Goal: Transaction & Acquisition: Obtain resource

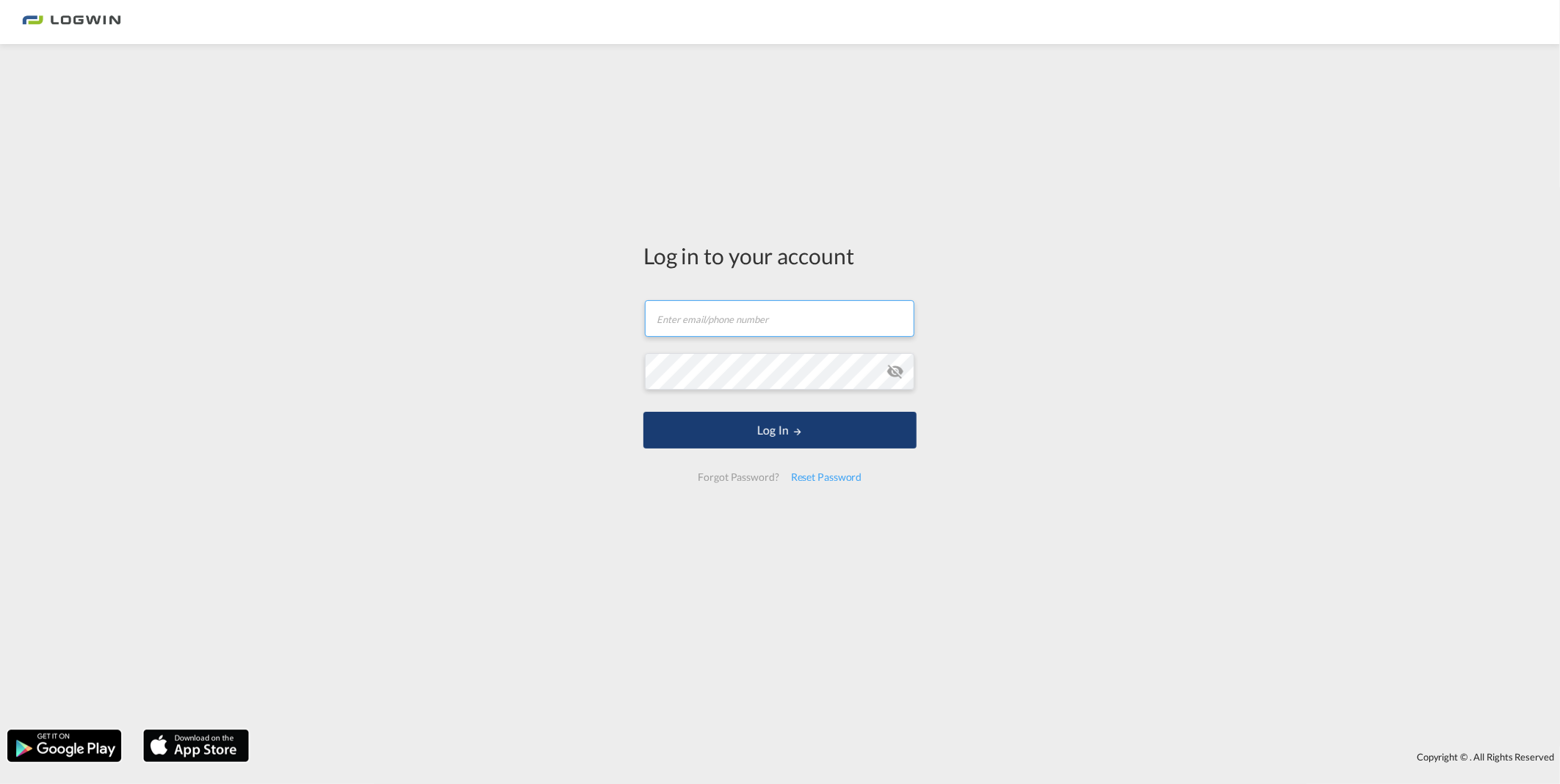
type input "[PERSON_NAME][EMAIL_ADDRESS][PERSON_NAME][DOMAIN_NAME]"
click at [795, 427] on md-icon "LOGIN" at bounding box center [797, 432] width 11 height 11
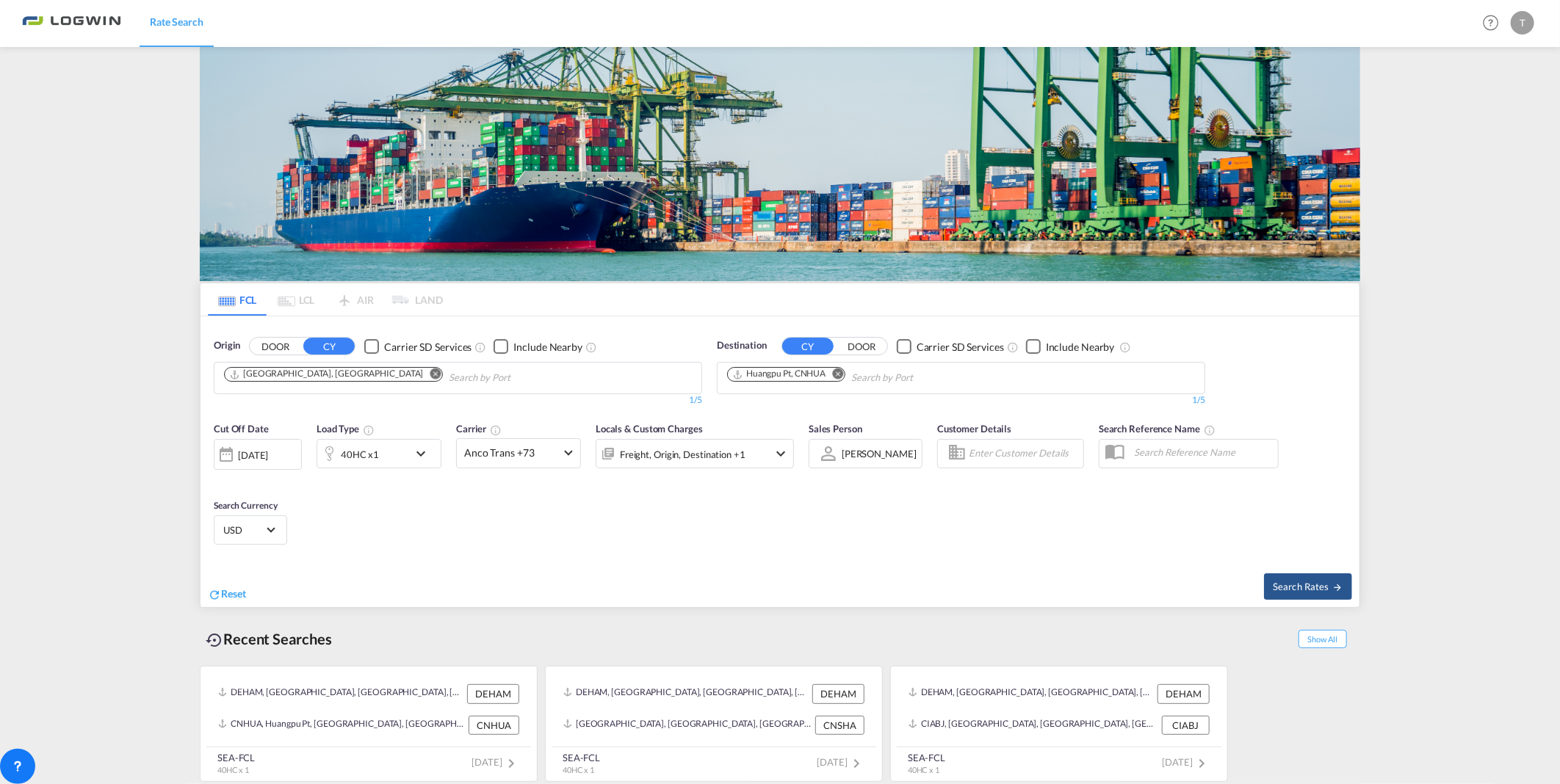
click at [838, 369] on md-icon "Remove" at bounding box center [837, 374] width 11 height 11
click at [813, 158] on img at bounding box center [780, 163] width 1161 height 234
click at [755, 386] on body "Rate Search Rate Search Help Resources Product Release T My Profile Logout FCL …" at bounding box center [780, 392] width 1560 height 784
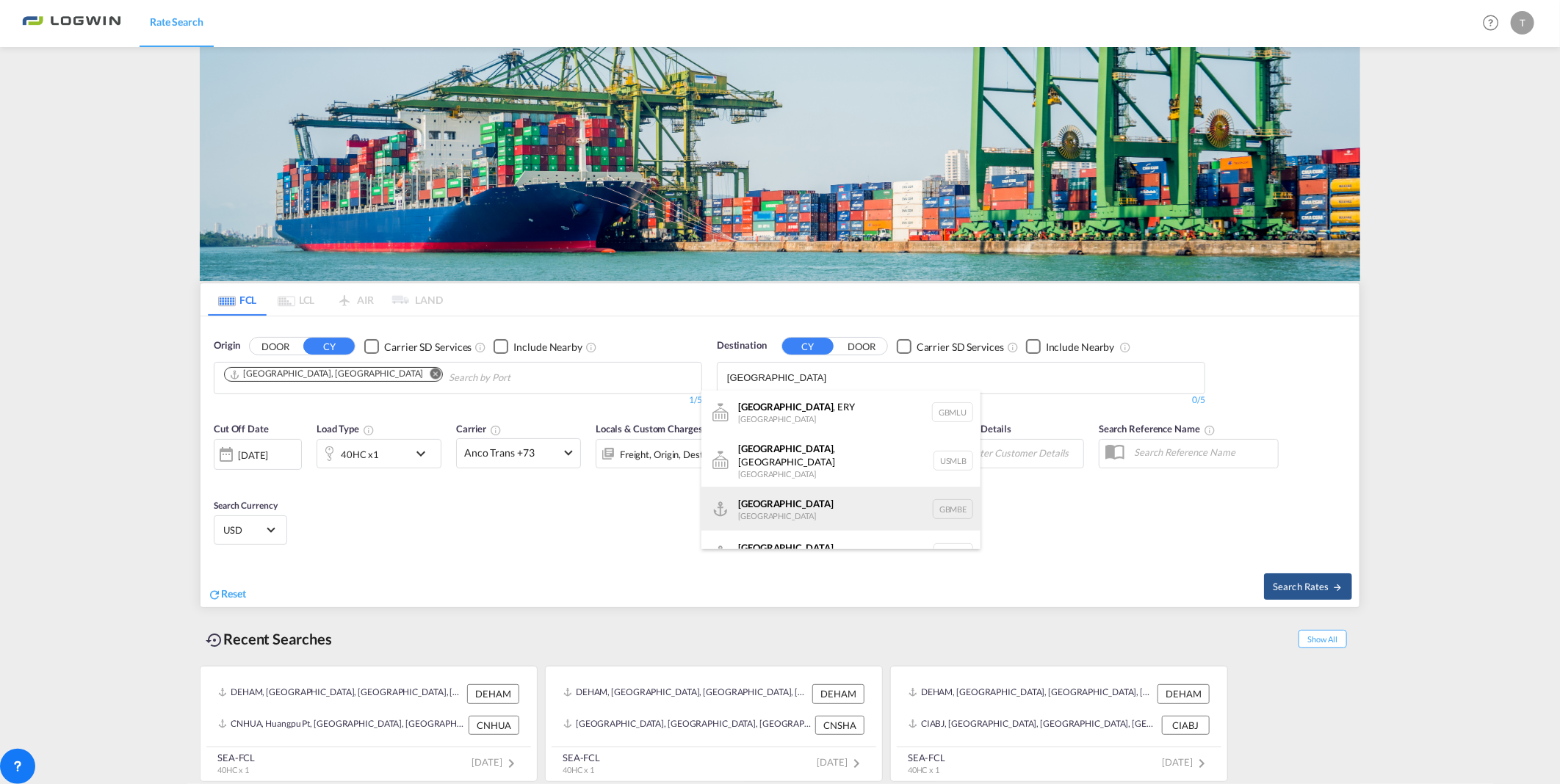
scroll to position [17, 0]
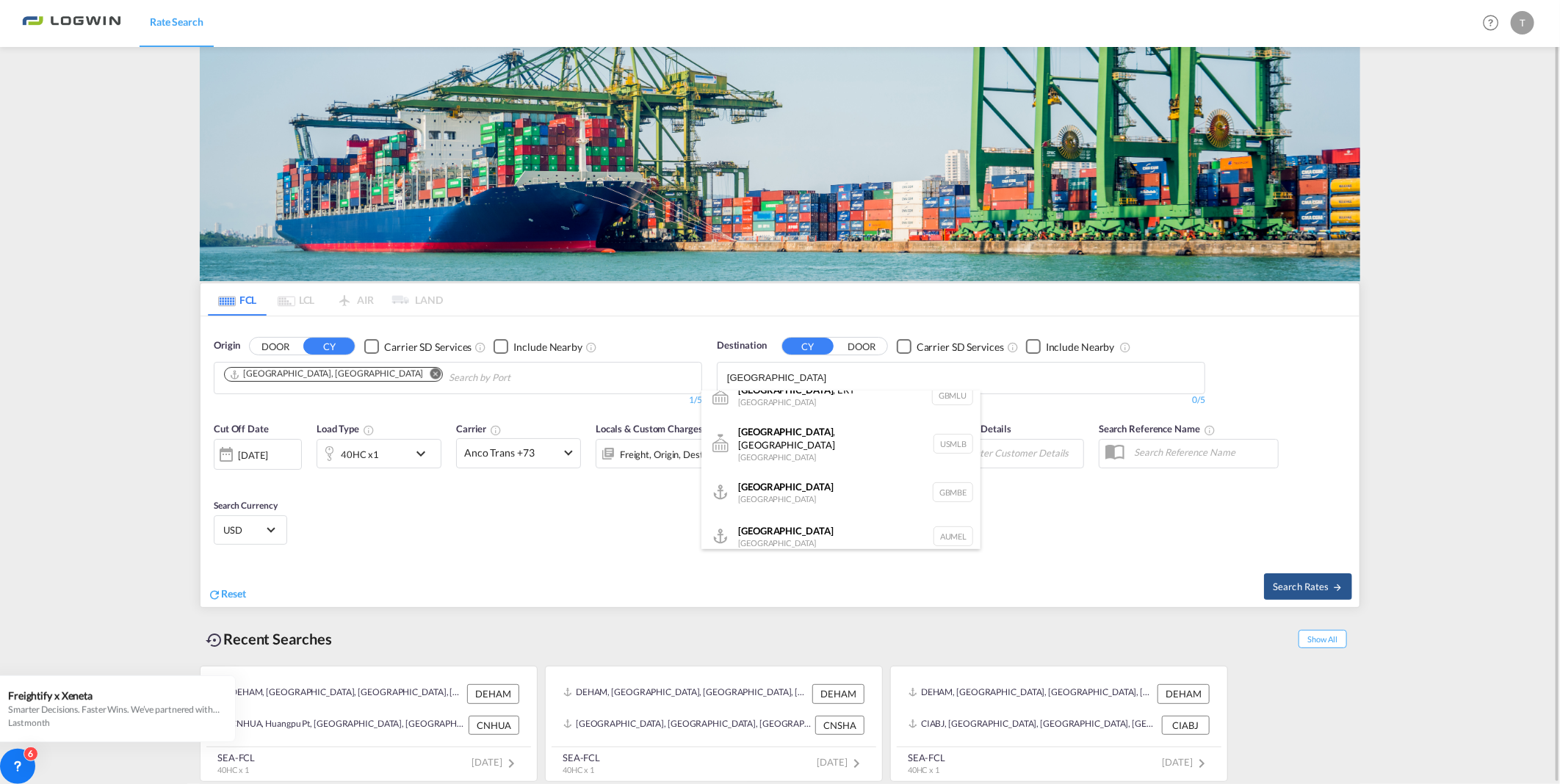
type input "[GEOGRAPHIC_DATA]"
click at [767, 521] on div "[GEOGRAPHIC_DATA] [GEOGRAPHIC_DATA] AUMEL" at bounding box center [841, 535] width 279 height 44
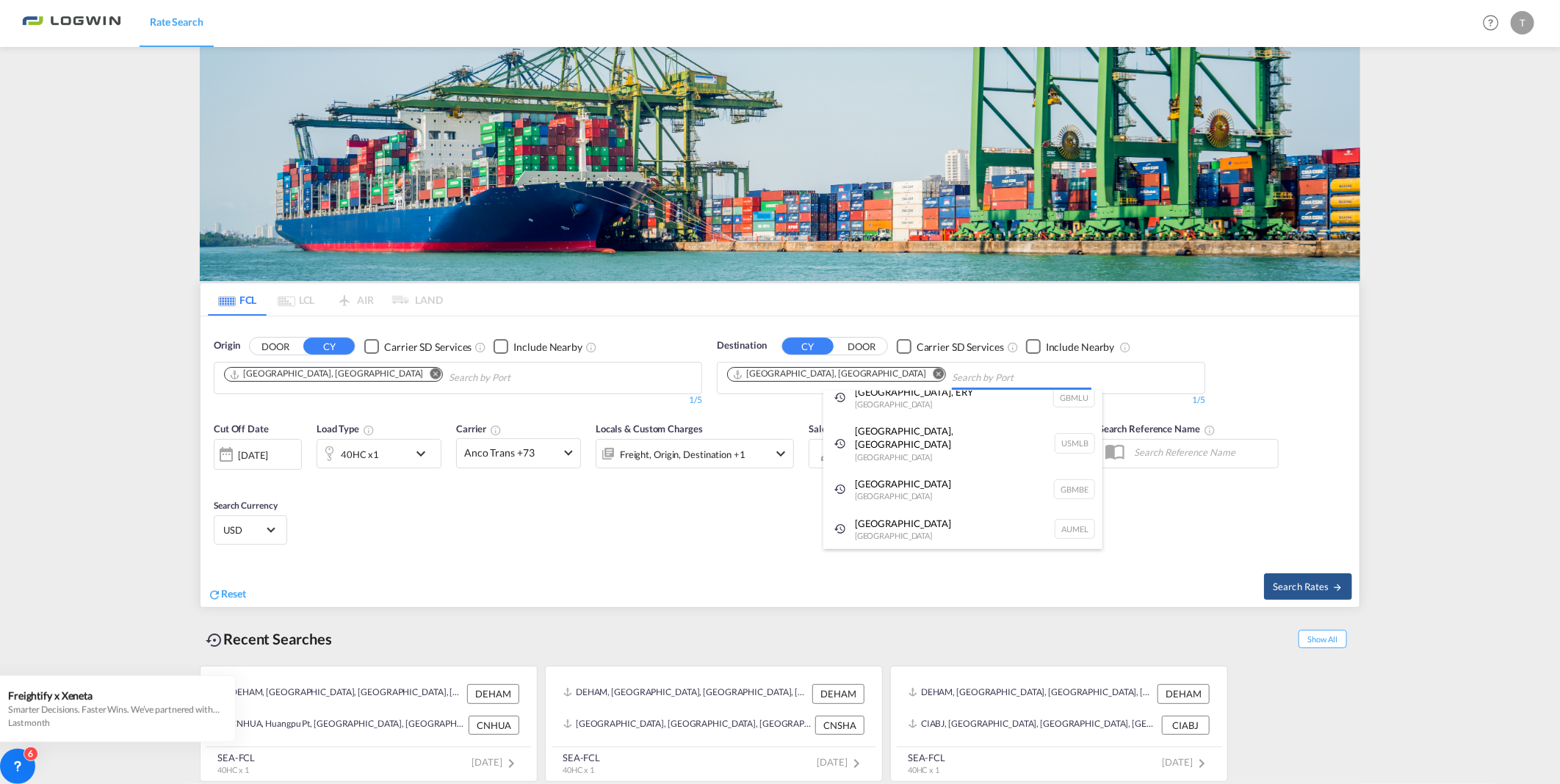
scroll to position [0, 0]
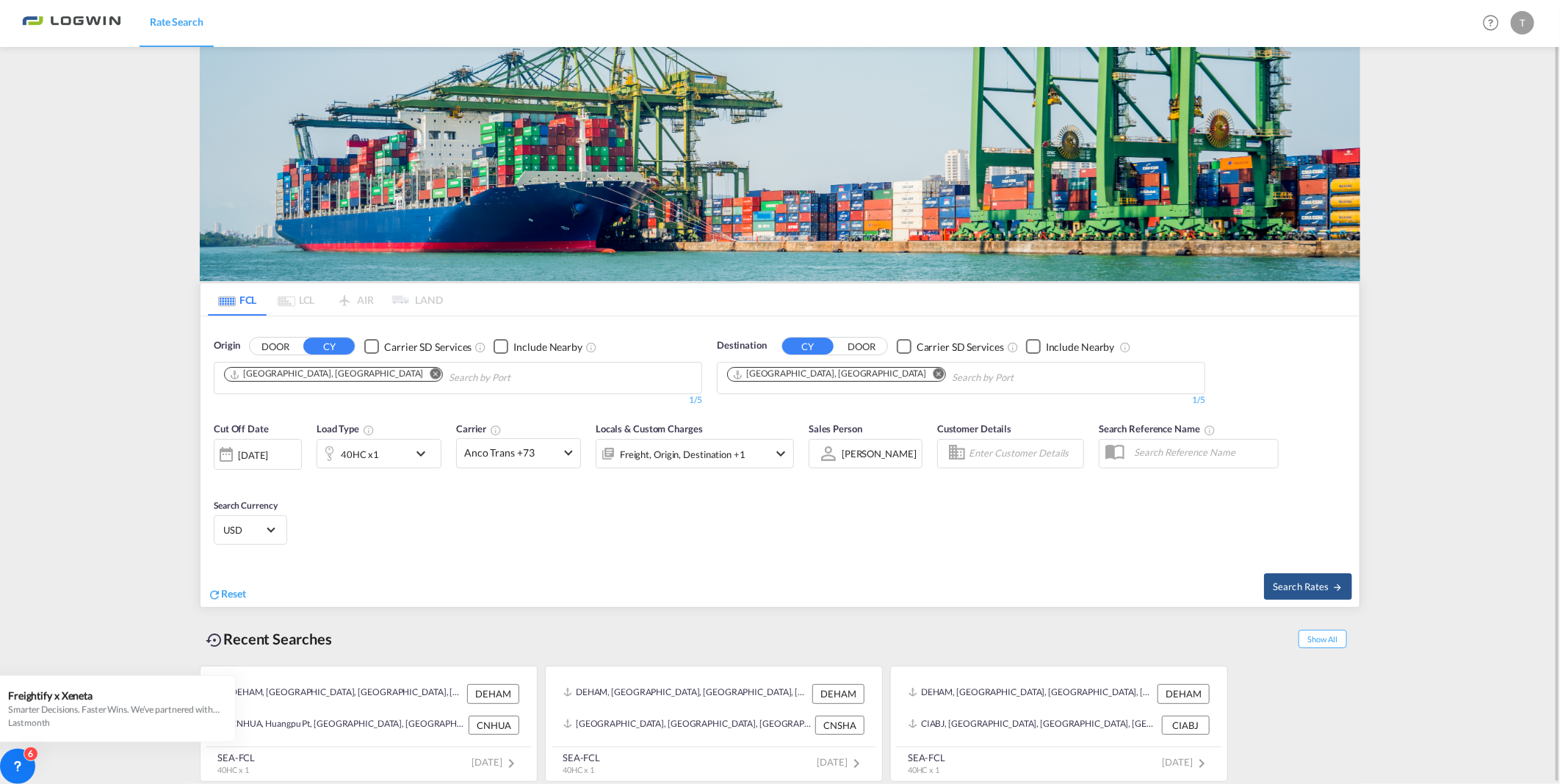
click at [415, 453] on md-icon "icon-chevron-down" at bounding box center [424, 453] width 25 height 18
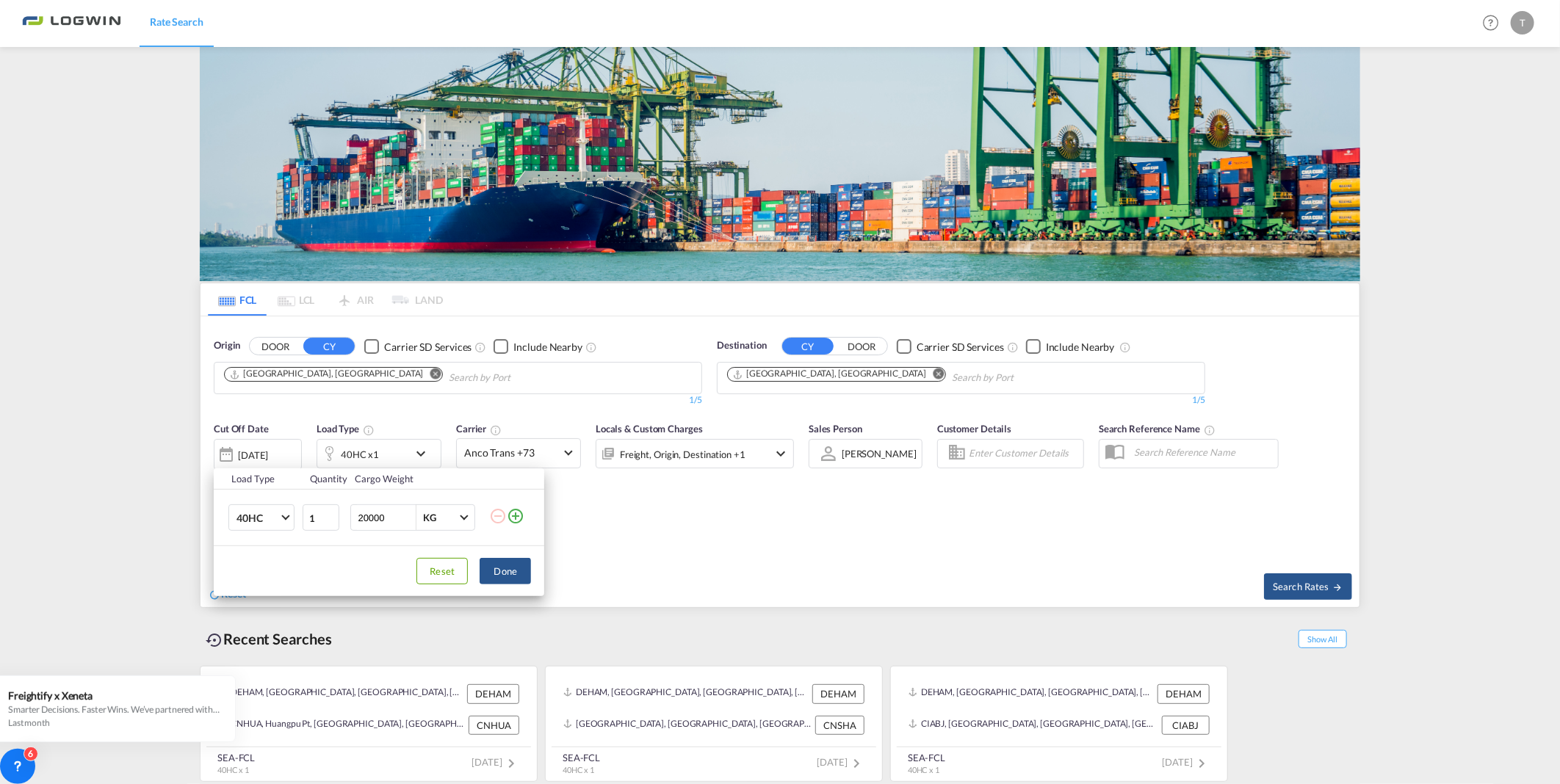
click at [512, 521] on md-icon "icon-plus-circle-outline" at bounding box center [516, 517] width 18 height 18
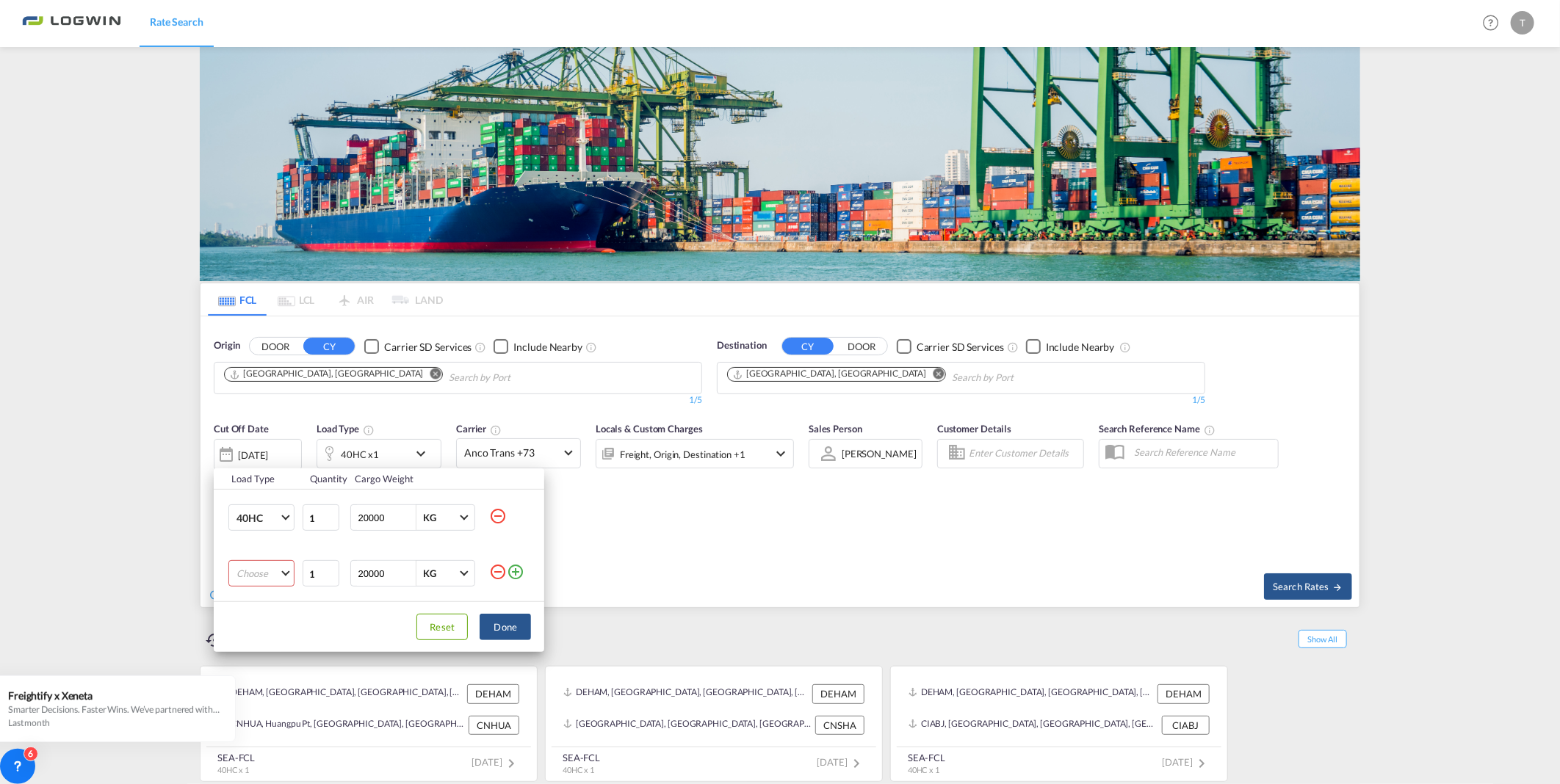
click at [259, 568] on md-select "Choose 20GP 40GP 40HC 45HC 20RE 40RE 40HR 20OT 40OT 20FR 40FR 40NR 20NR 45S 20T…" at bounding box center [262, 573] width 66 height 26
click at [274, 576] on md-option "20GP" at bounding box center [274, 574] width 100 height 35
drag, startPoint x: 393, startPoint y: 575, endPoint x: 318, endPoint y: 574, distance: 75.0
click at [320, 576] on tr "20GP 1 20000 KG KG" at bounding box center [380, 573] width 331 height 55
type input "1000"
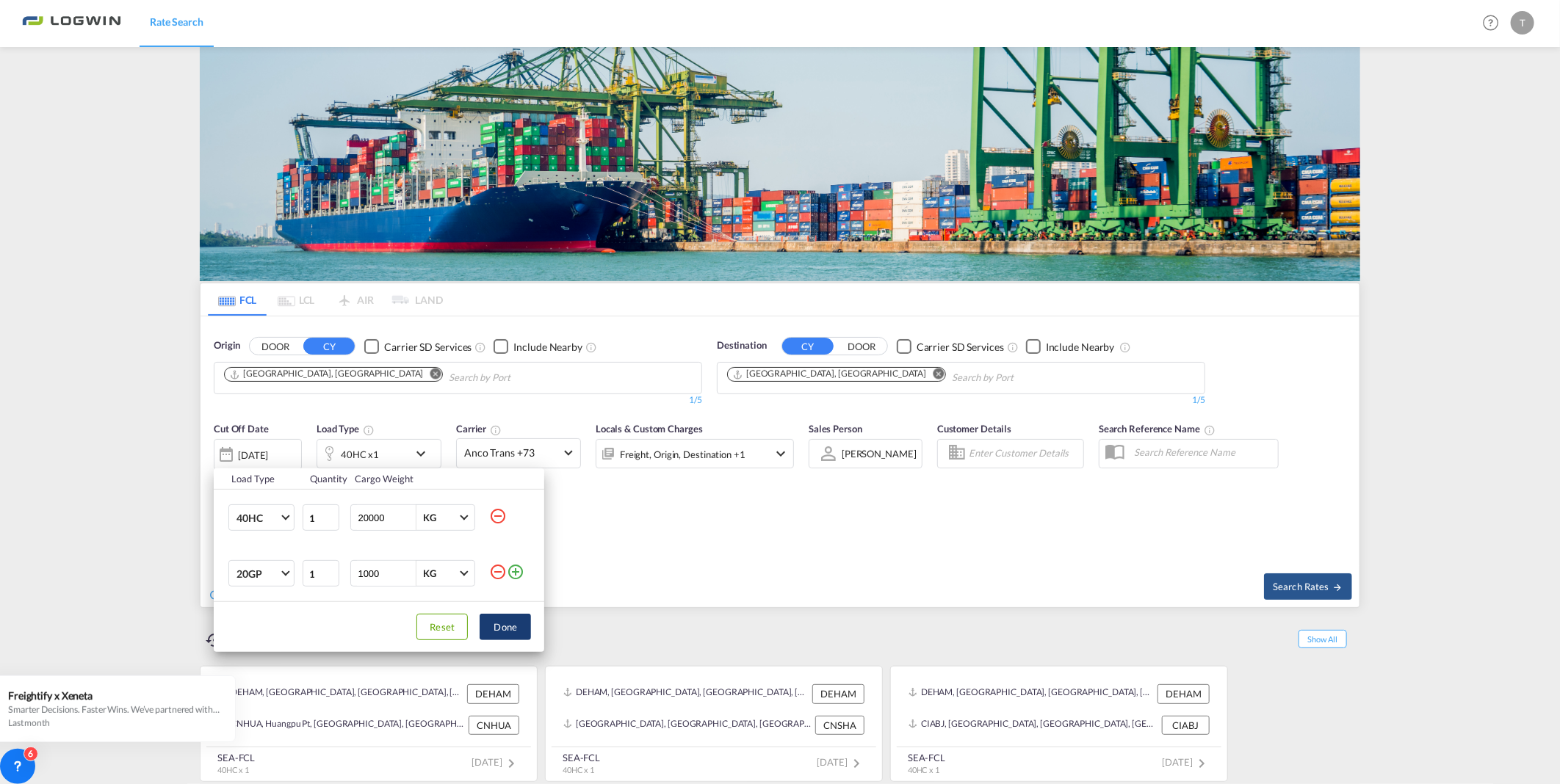
click at [508, 628] on button "Done" at bounding box center [505, 626] width 52 height 26
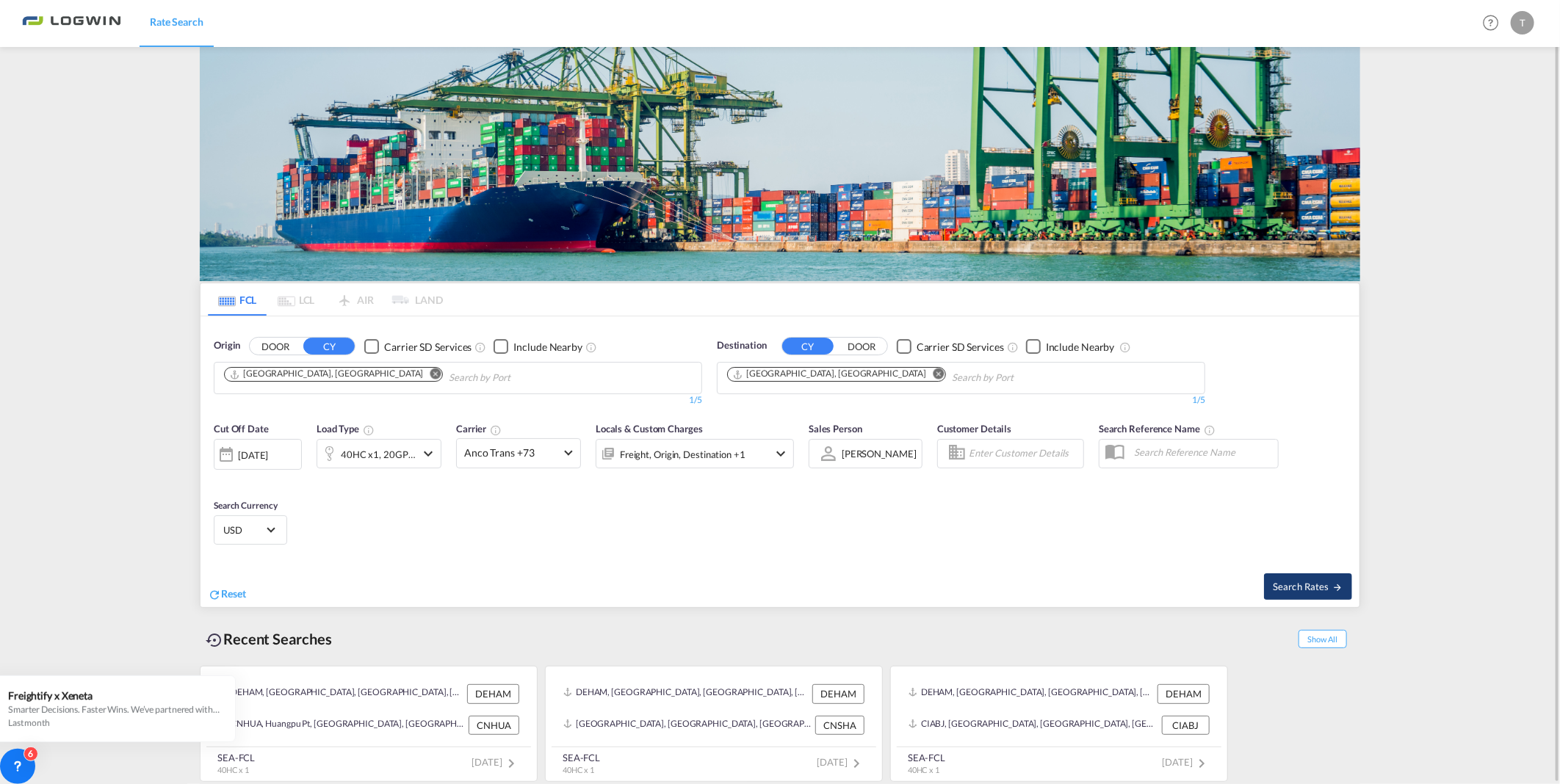
click at [1305, 577] on button "Search Rates" at bounding box center [1308, 587] width 89 height 26
type input "DEHAM to AUMEL / [DATE]"
